Goal: Task Accomplishment & Management: Manage account settings

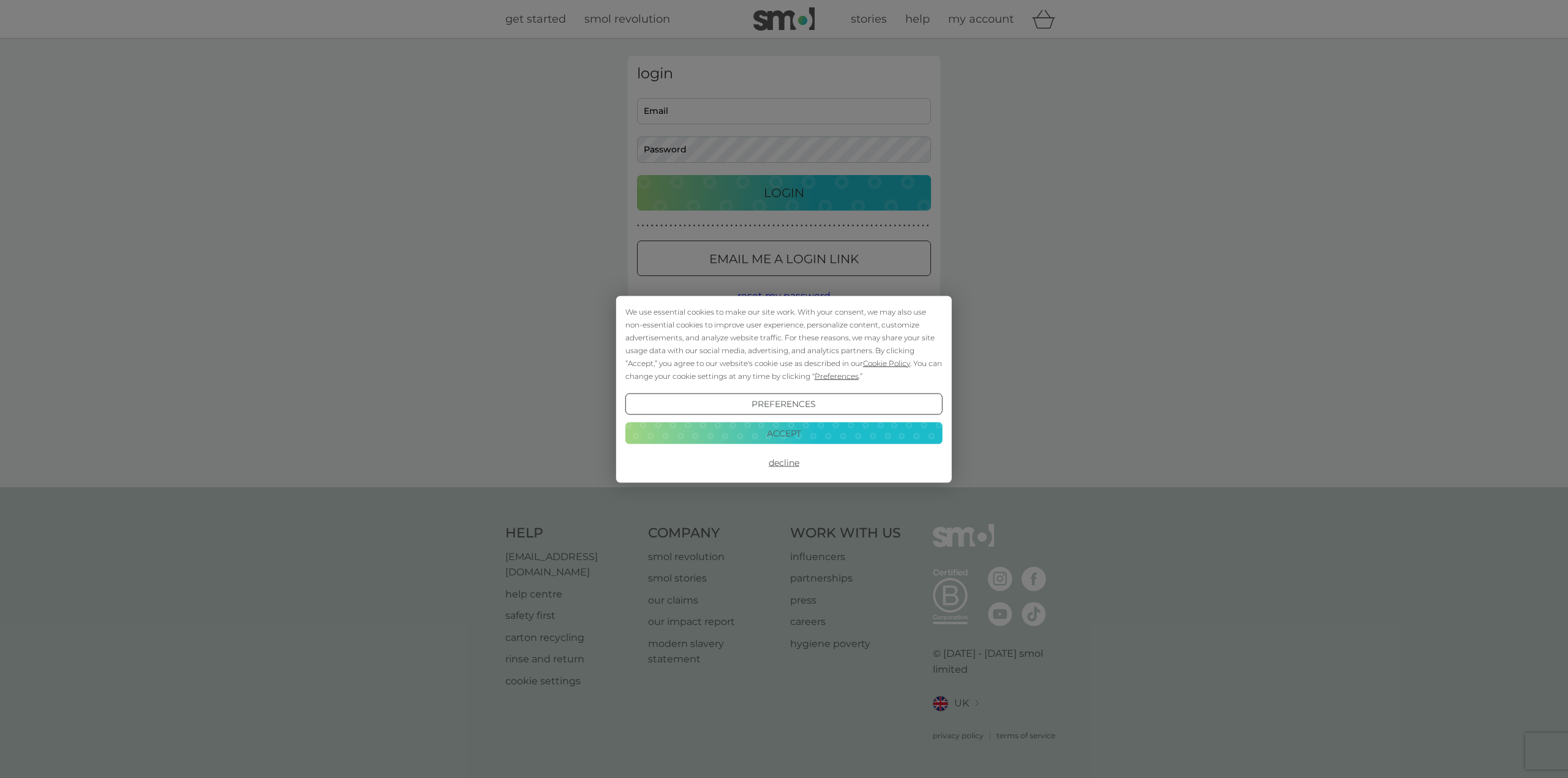
click at [716, 115] on div "We use essential cookies to make our site work. With your consent, we may also …" at bounding box center [784, 389] width 1568 height 778
click at [790, 460] on button "Decline" at bounding box center [784, 463] width 317 height 22
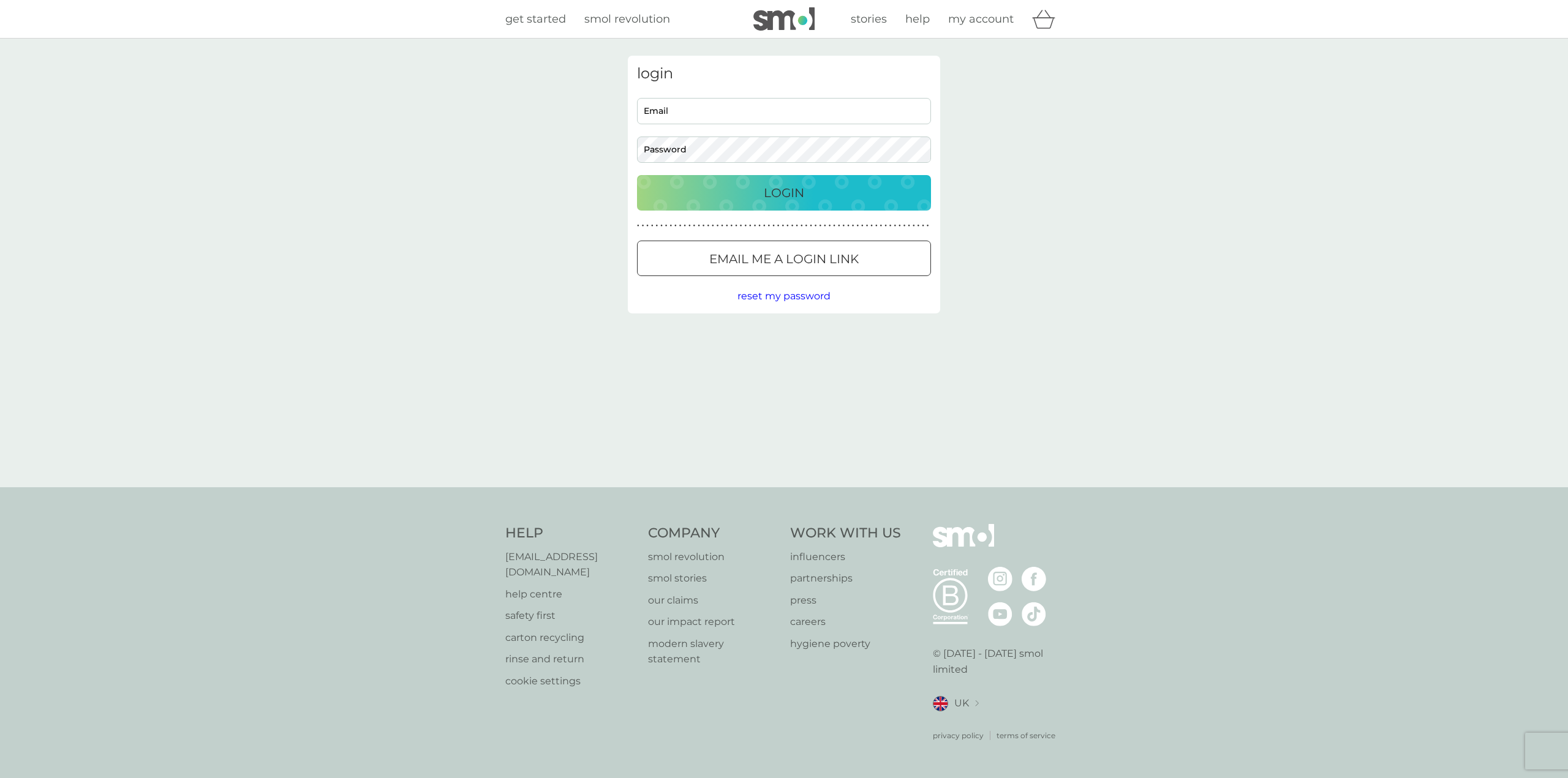
click at [776, 297] on span "reset my password" at bounding box center [784, 296] width 93 height 11
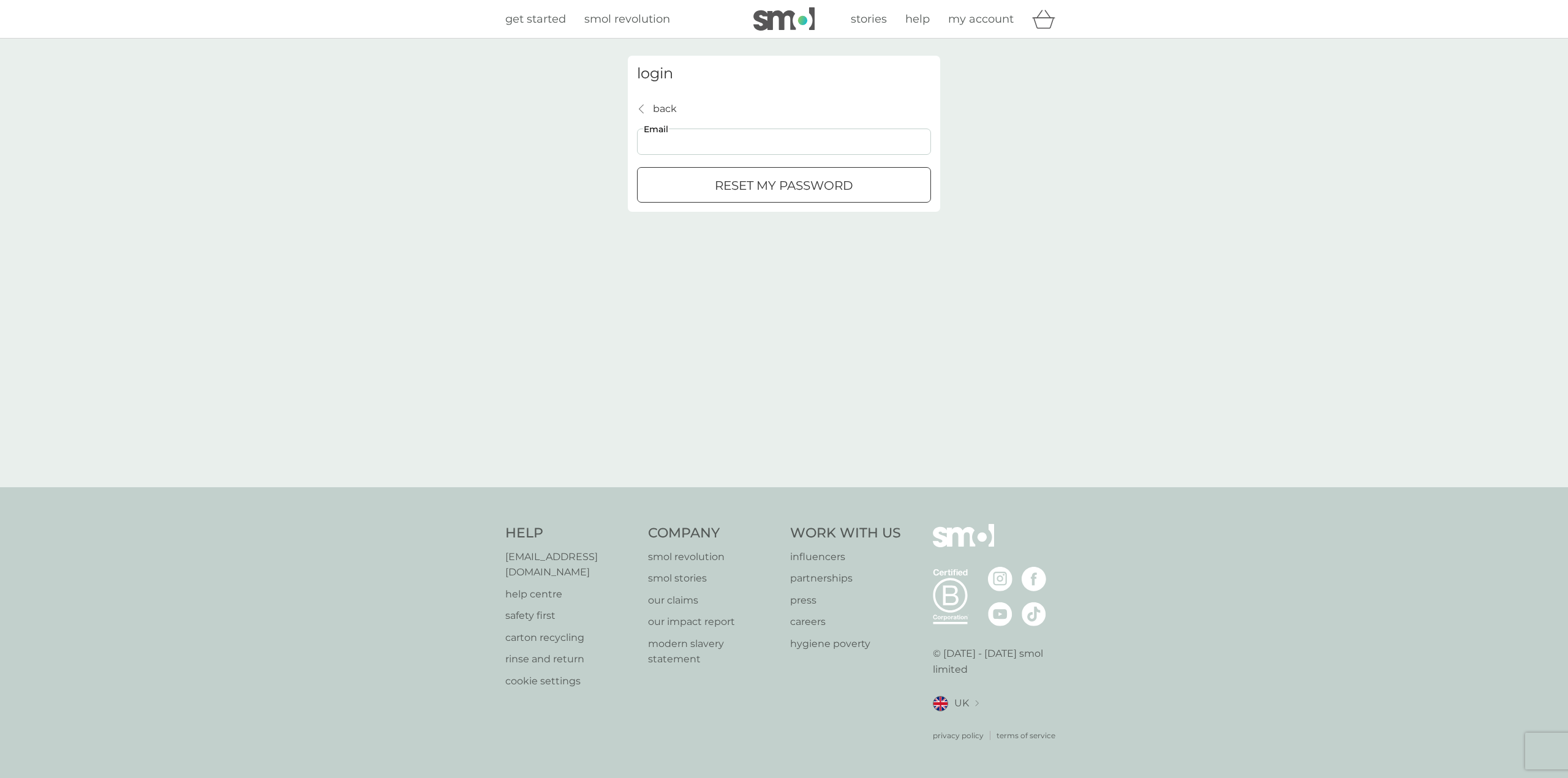
click at [675, 142] on input "Email" at bounding box center [784, 142] width 294 height 27
type input "[EMAIL_ADDRESS][DOMAIN_NAME]"
click at [778, 184] on div "submit" at bounding box center [784, 185] width 44 height 13
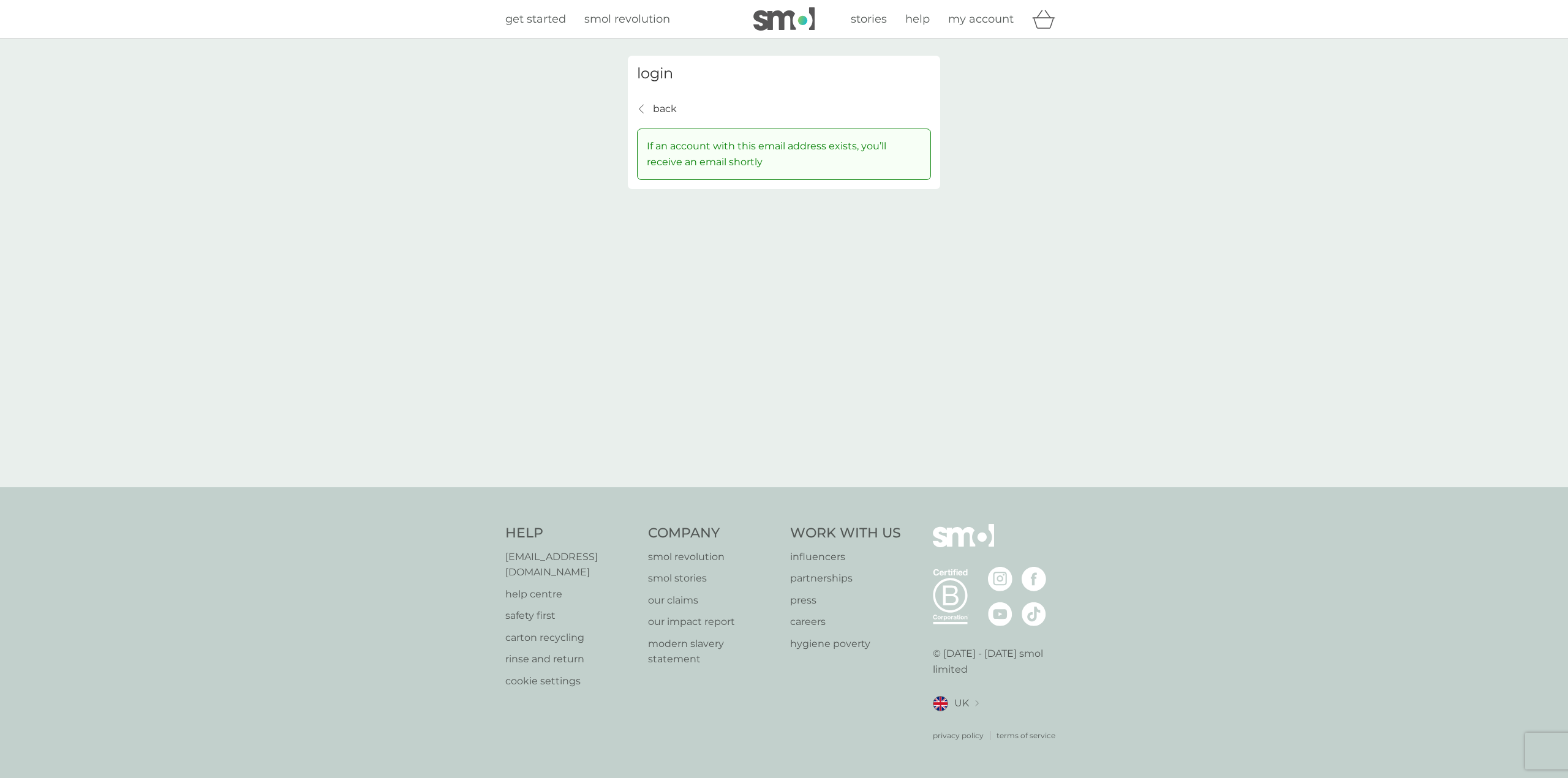
click at [666, 114] on p "back" at bounding box center [665, 109] width 24 height 16
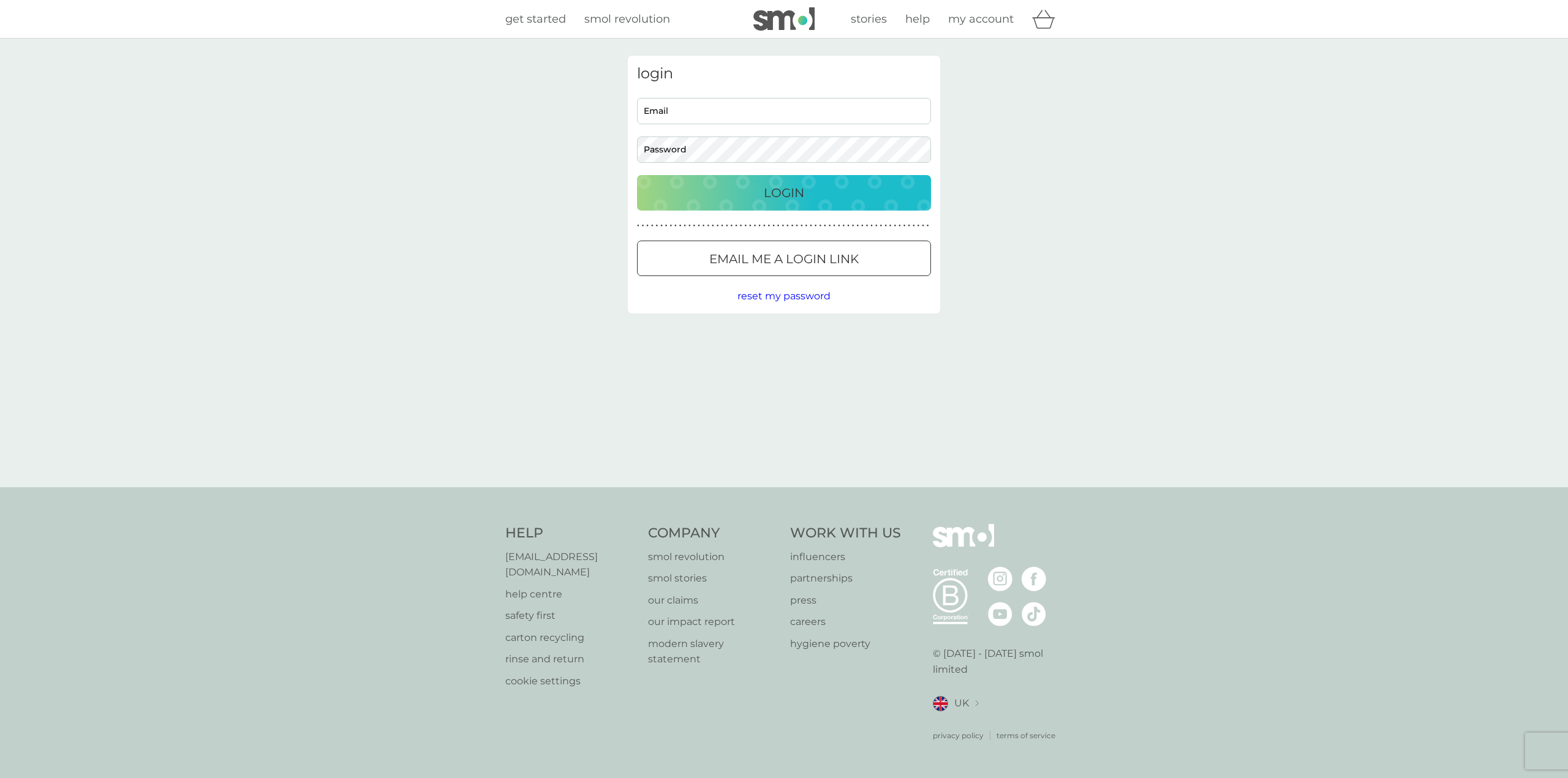
click at [674, 116] on input "Email" at bounding box center [784, 111] width 294 height 27
type input "hthomson112@gmail.com"
click at [637, 175] on button "Login" at bounding box center [784, 193] width 294 height 35
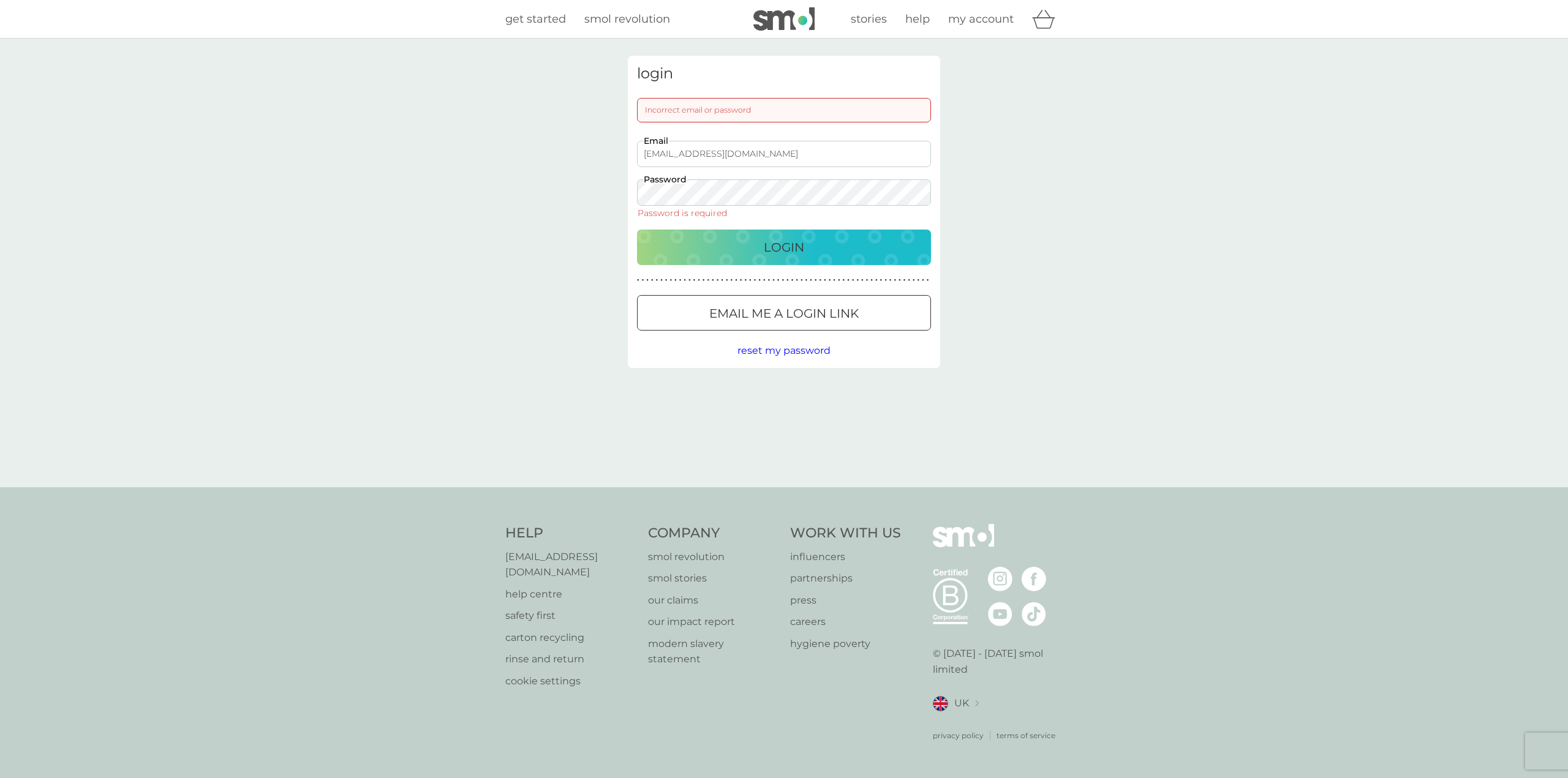
click at [818, 318] on p "Email me a login link" at bounding box center [784, 313] width 149 height 20
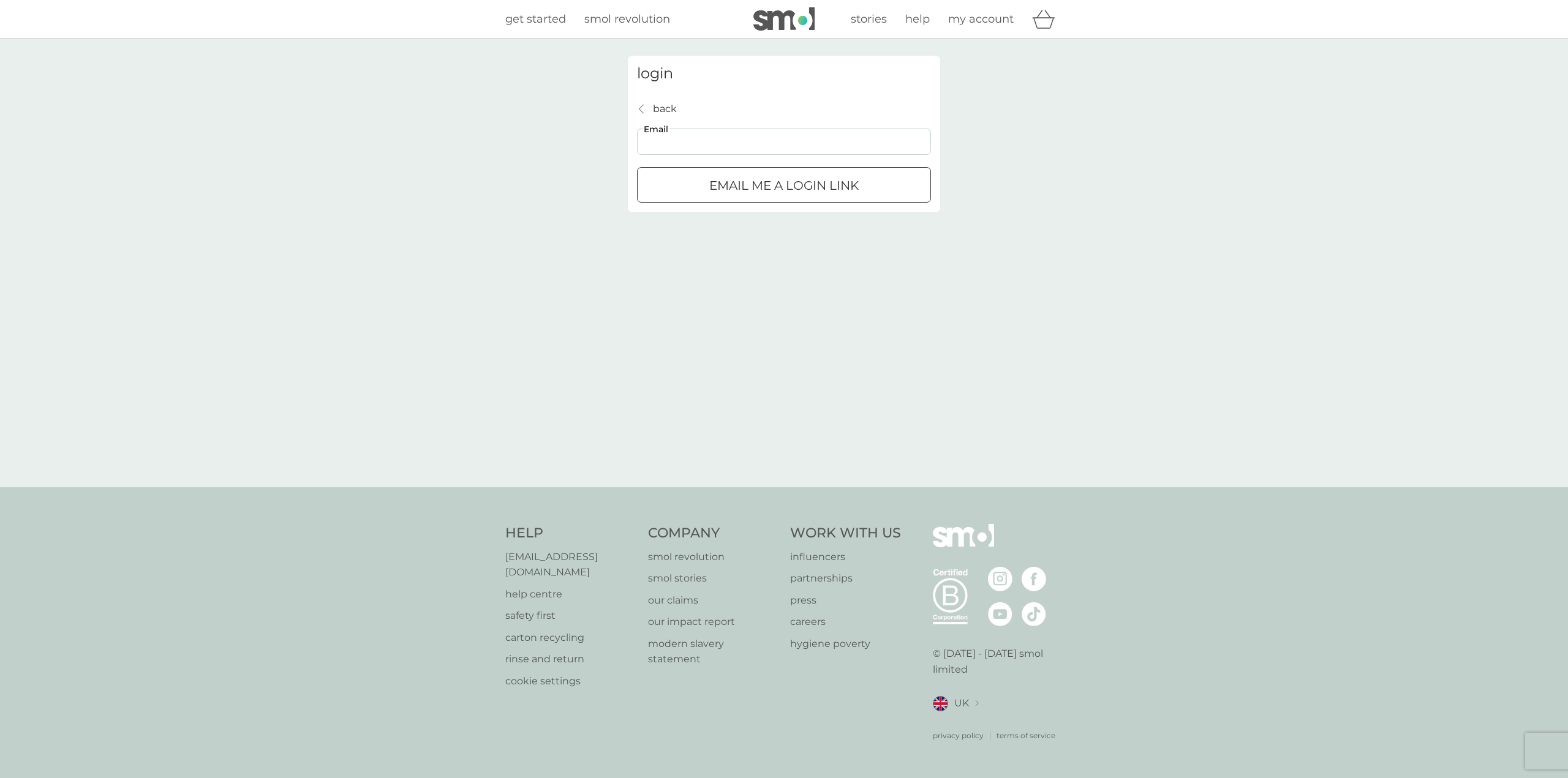
click at [734, 137] on input "Email" at bounding box center [784, 142] width 294 height 27
type input "hthomson112@gmail.com"
click at [786, 190] on div "submit" at bounding box center [784, 185] width 44 height 13
